Goal: Information Seeking & Learning: Learn about a topic

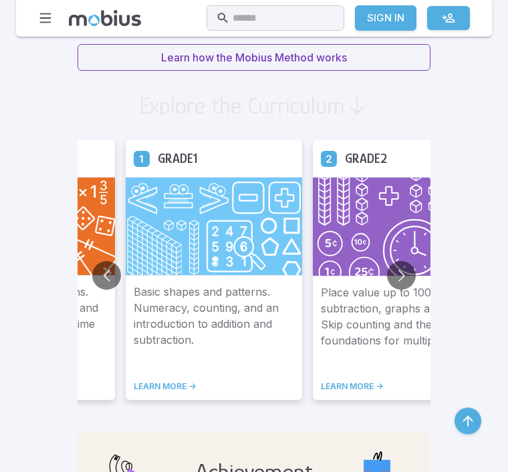
scroll to position [997, 0]
click at [387, 271] on button "Go to next slide" at bounding box center [401, 275] width 29 height 29
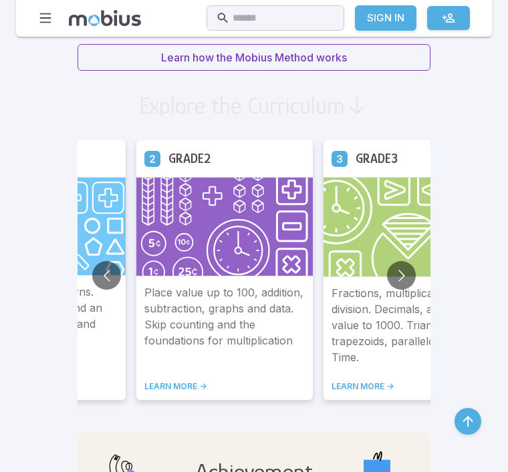
click at [387, 266] on button "Go to next slide" at bounding box center [401, 275] width 29 height 29
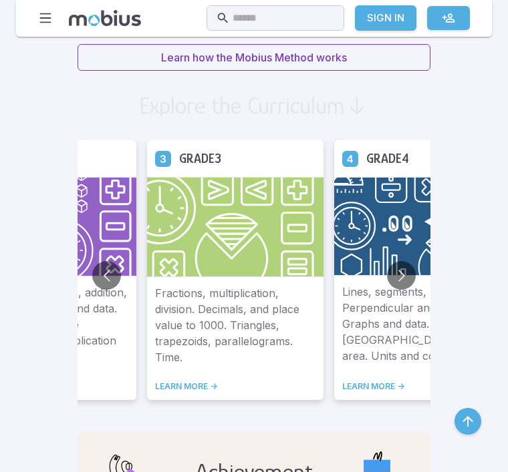
click at [387, 272] on button "Go to next slide" at bounding box center [401, 275] width 29 height 29
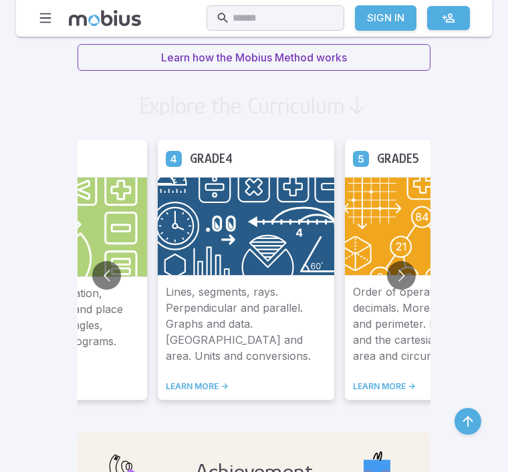
click at [387, 272] on button "Go to next slide" at bounding box center [401, 275] width 29 height 29
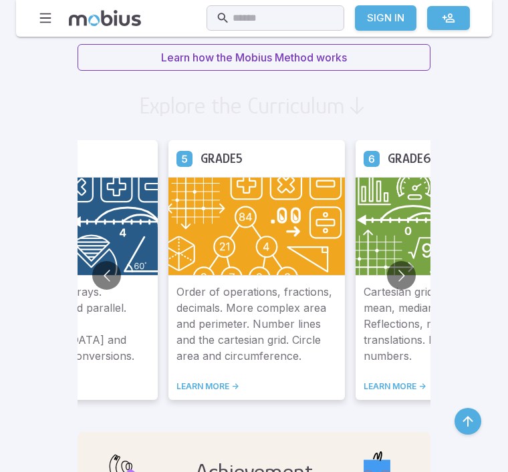
click at [387, 276] on button "Go to next slide" at bounding box center [401, 275] width 29 height 29
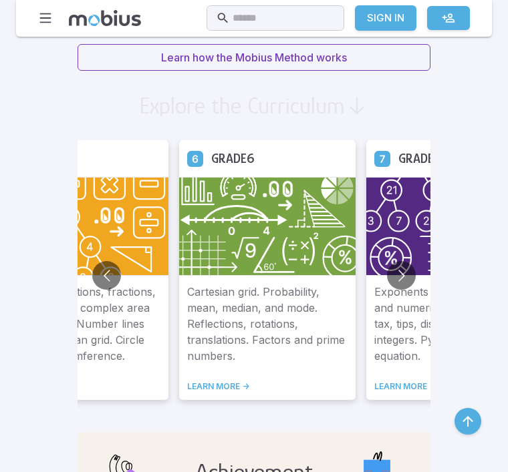
click at [387, 278] on button "Go to next slide" at bounding box center [401, 275] width 29 height 29
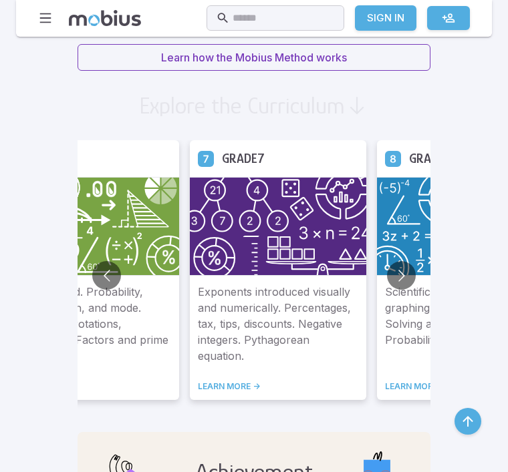
click at [387, 278] on button "Go to next slide" at bounding box center [401, 275] width 29 height 29
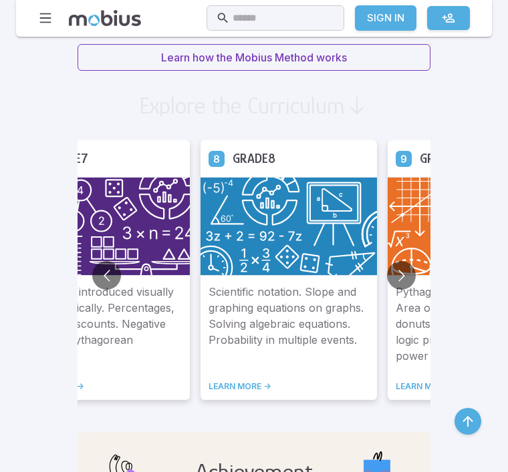
click at [387, 276] on button "Go to next slide" at bounding box center [401, 275] width 29 height 29
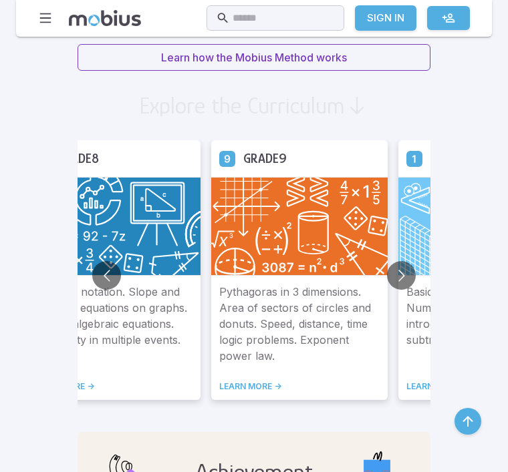
click at [398, 256] on img at bounding box center [486, 226] width 176 height 98
click at [267, 236] on img at bounding box center [299, 226] width 176 height 98
click at [258, 230] on img at bounding box center [299, 226] width 176 height 98
click at [253, 220] on img at bounding box center [299, 226] width 176 height 98
click at [218, 234] on img at bounding box center [299, 226] width 176 height 98
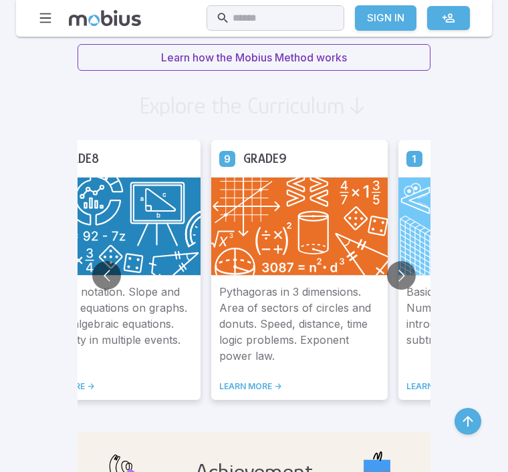
click at [261, 228] on img at bounding box center [299, 226] width 176 height 98
click at [227, 255] on img at bounding box center [299, 226] width 176 height 98
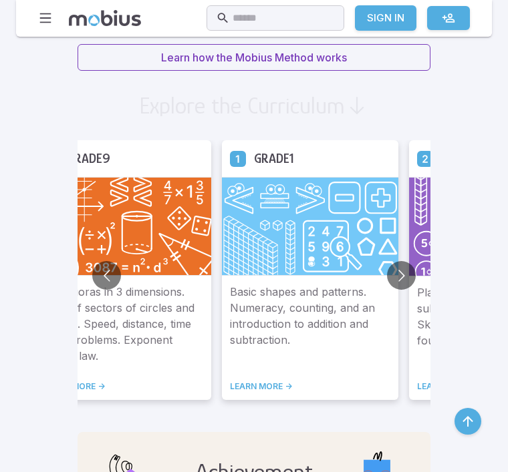
click at [246, 232] on img at bounding box center [310, 226] width 176 height 98
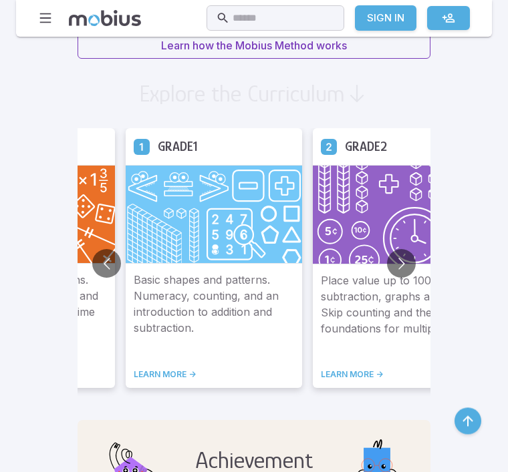
scroll to position [1010, 0]
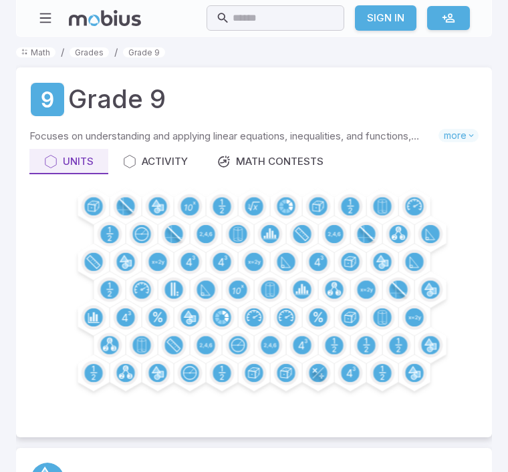
click at [254, 208] on div at bounding box center [253, 307] width 449 height 234
click at [249, 210] on div at bounding box center [253, 307] width 449 height 234
click at [169, 154] on div "Activity" at bounding box center [155, 161] width 65 height 15
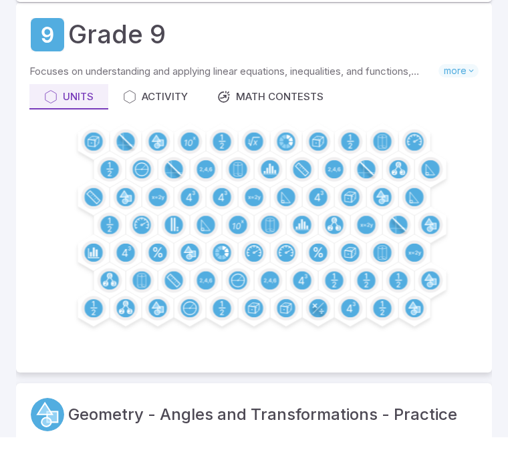
scroll to position [428, 0]
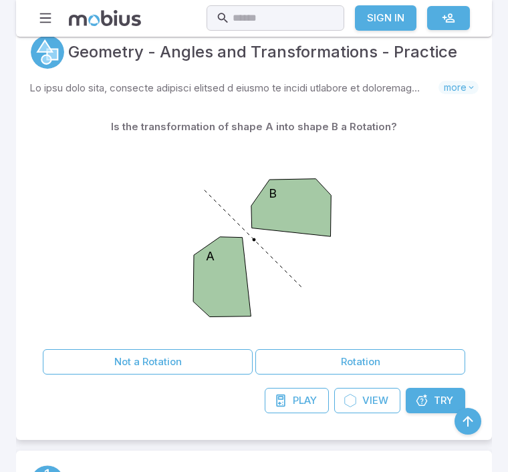
click at [196, 349] on button "Not a Rotation" at bounding box center [148, 361] width 210 height 25
